Goal: Find specific fact: Find specific fact

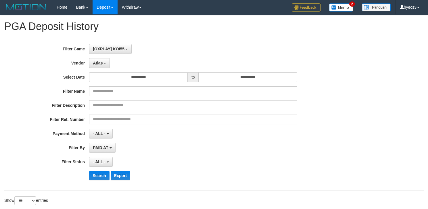
select select "**********"
select select "***"
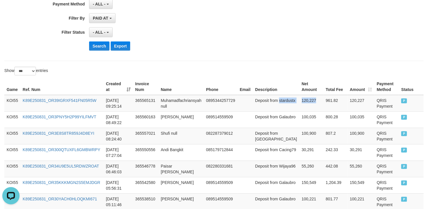
scroll to position [5, 0]
click at [103, 51] on button "Search" at bounding box center [99, 45] width 20 height 9
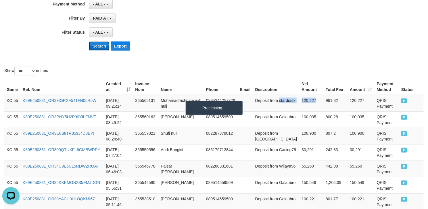
click at [103, 51] on button "Search" at bounding box center [99, 45] width 20 height 9
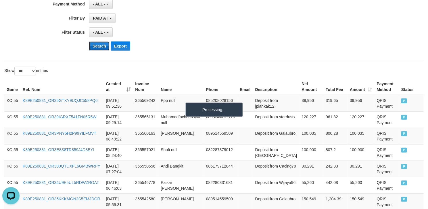
click at [103, 51] on button "Search" at bounding box center [99, 45] width 20 height 9
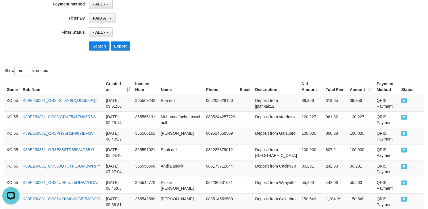
click at [300, 87] on th "Net Amount" at bounding box center [312, 87] width 24 height 16
click at [268, 107] on td "Deposit from jplahkak12" at bounding box center [276, 103] width 47 height 17
drag, startPoint x: 268, startPoint y: 107, endPoint x: 298, endPoint y: 109, distance: 30.0
click at [298, 109] on tr "KOI55 K89E250831_OR35GTXY9UQJC558PQ6 2025-08-31 09:51:36 365569242 Ppp null 085…" at bounding box center [214, 103] width 420 height 17
copy tr "jplahkak12 39,956"
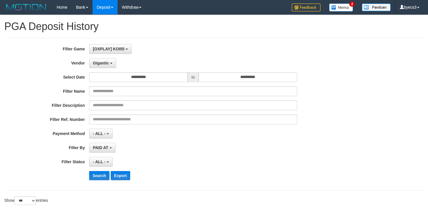
select select "**********"
select select "***"
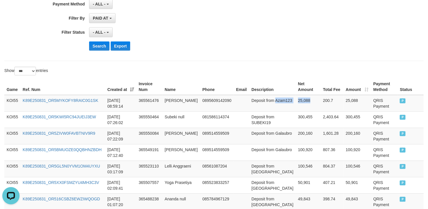
scroll to position [5, 0]
click at [103, 44] on button "Search" at bounding box center [99, 45] width 20 height 9
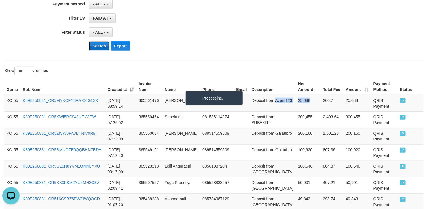
click at [103, 44] on button "Search" at bounding box center [99, 45] width 20 height 9
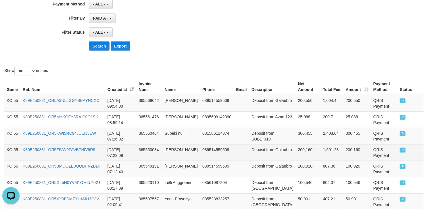
drag, startPoint x: 102, startPoint y: 154, endPoint x: 107, endPoint y: 153, distance: 5.4
click at [104, 154] on td "K89E250831_OR5ZIVW0FAVBTNIV9R9" at bounding box center [62, 152] width 85 height 16
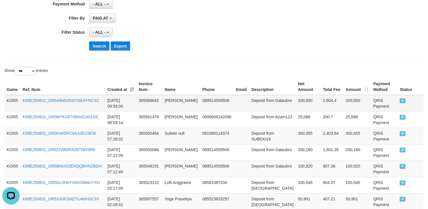
click at [250, 106] on td "Deposit from Galaubro" at bounding box center [272, 103] width 47 height 17
drag, startPoint x: 250, startPoint y: 106, endPoint x: 295, endPoint y: 110, distance: 45.3
click at [295, 110] on tr "KOI55 K89E250831_OR5A9N5JGGYSEAYNCXC 2025-08-31 09:54:00 365569642 Abi Firman 0…" at bounding box center [214, 103] width 420 height 17
copy tr "Galaubro 200,550"
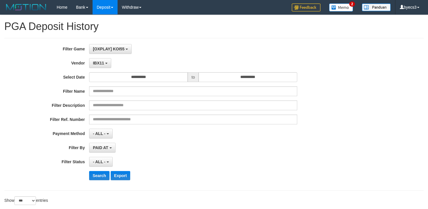
select select "**********"
select select "***"
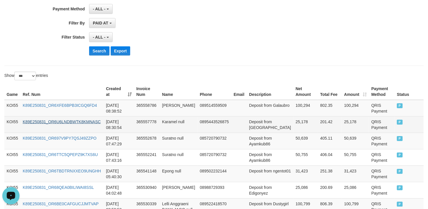
scroll to position [129, 0]
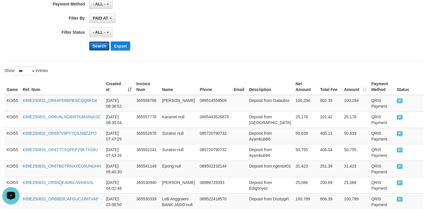
click at [97, 49] on button "Search" at bounding box center [99, 45] width 20 height 9
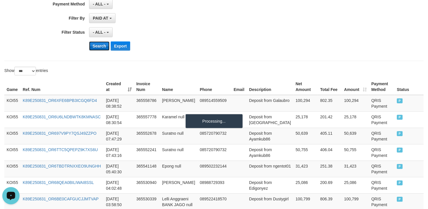
click at [97, 49] on button "Search" at bounding box center [99, 45] width 20 height 9
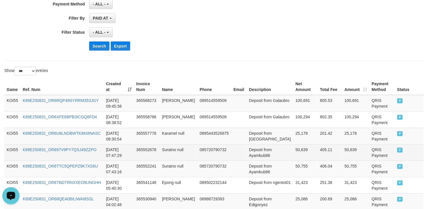
click at [260, 160] on td "Deposit from Ayamkub86" at bounding box center [270, 152] width 47 height 16
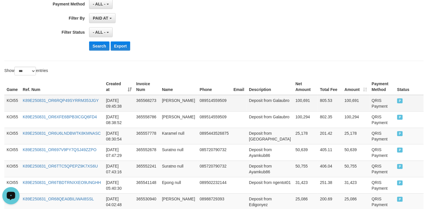
click at [256, 108] on td "Deposit from Galaubro" at bounding box center [270, 103] width 47 height 17
drag, startPoint x: 256, startPoint y: 108, endPoint x: 295, endPoint y: 107, distance: 39.7
click at [295, 107] on tr "KOI55 K89E250831_OR6RQP49SYRRM353JGY [DATE] 09:45:38 365568273 [PERSON_NAME] 08…" at bounding box center [214, 103] width 420 height 17
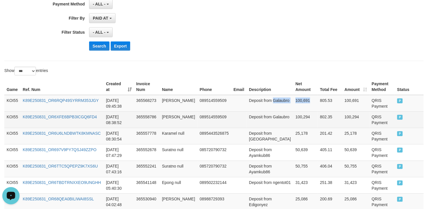
copy tr "Galaubro 100,691"
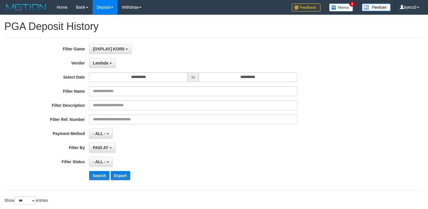
select select "**********"
select select "***"
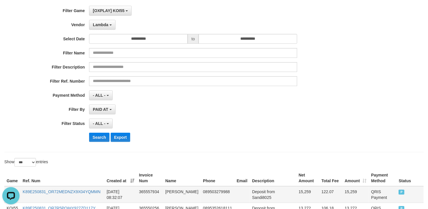
scroll to position [86, 0]
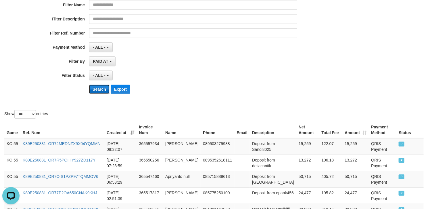
click at [90, 94] on button "Search" at bounding box center [99, 89] width 20 height 9
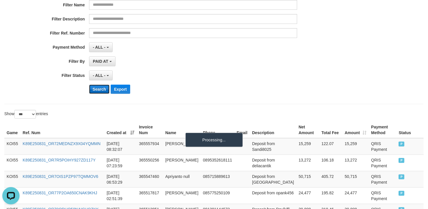
click at [101, 93] on button "Search" at bounding box center [99, 89] width 20 height 9
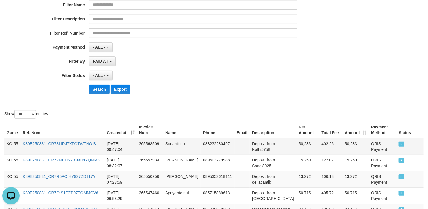
click at [235, 152] on td at bounding box center [243, 146] width 16 height 17
click at [250, 153] on td "Deposit from Kothi5758" at bounding box center [273, 146] width 47 height 17
drag, startPoint x: 267, startPoint y: 150, endPoint x: 290, endPoint y: 148, distance: 23.1
click at [290, 148] on tr "KOI55 K89E250831_OR73LIRJ7XFOTWTNOIB 2025-08-31 09:47:04 365568509 Sunardi null…" at bounding box center [214, 146] width 420 height 17
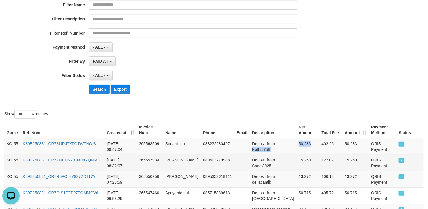
copy tr "Kothi5758 50,283"
